Goal: Find specific page/section: Find specific page/section

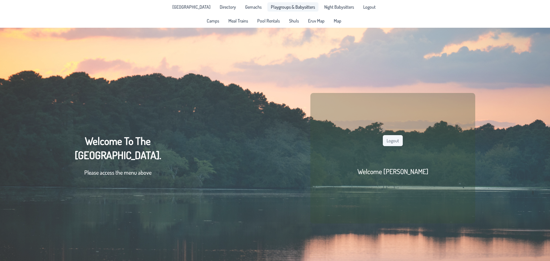
click at [275, 5] on span "Playgroups & Babysitters" at bounding box center [293, 7] width 44 height 5
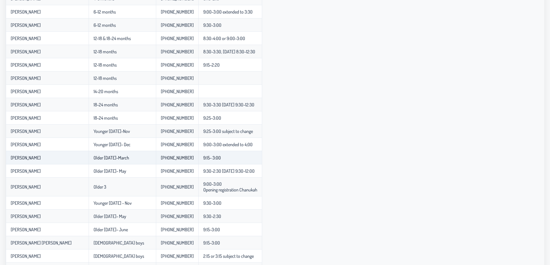
scroll to position [184, 0]
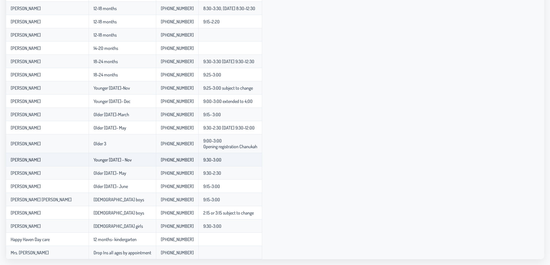
click at [109, 161] on p-celleditor "Younger [DATE] - Nov" at bounding box center [112, 160] width 38 height 6
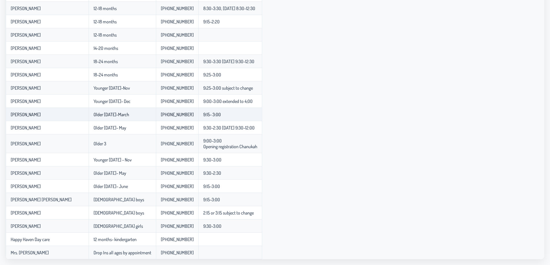
scroll to position [0, 0]
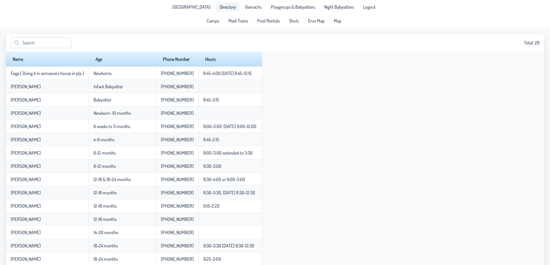
click at [220, 6] on span "Directory" at bounding box center [228, 7] width 16 height 5
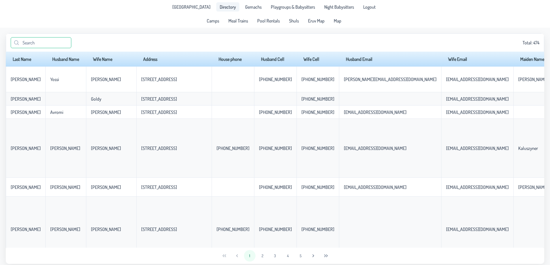
click at [28, 40] on input "text" at bounding box center [41, 42] width 61 height 11
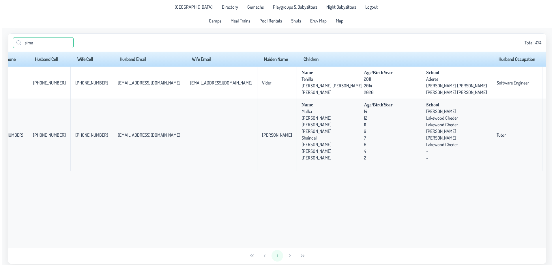
scroll to position [0, 145]
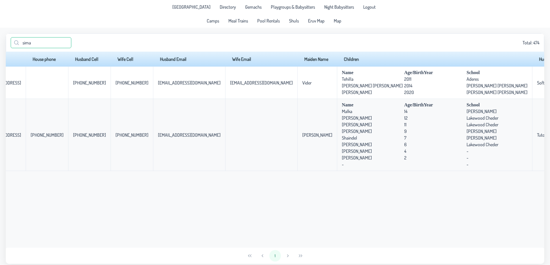
type input "sima"
click at [288, 5] on span "Playgroups & Babysitters" at bounding box center [293, 7] width 44 height 5
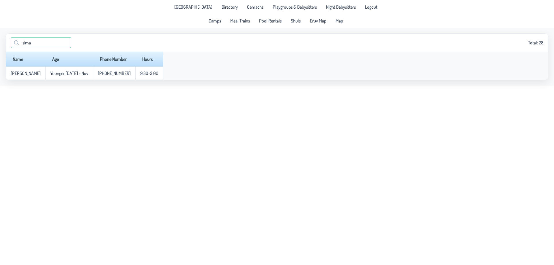
drag, startPoint x: 43, startPoint y: 42, endPoint x: 0, endPoint y: 48, distance: 43.7
click at [0, 48] on app-data "sima Total: 28 Name Age Phone Number Hours [PERSON_NAME] Younger [DATE] - Nov 8…" at bounding box center [277, 57] width 554 height 58
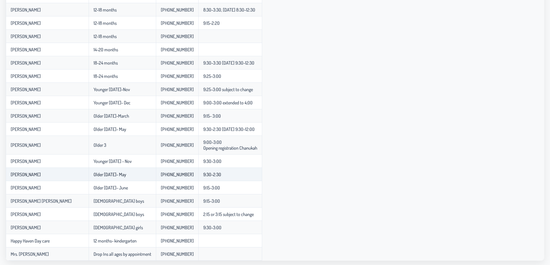
scroll to position [184, 0]
